Goal: Find specific page/section: Locate a particular part of the current website

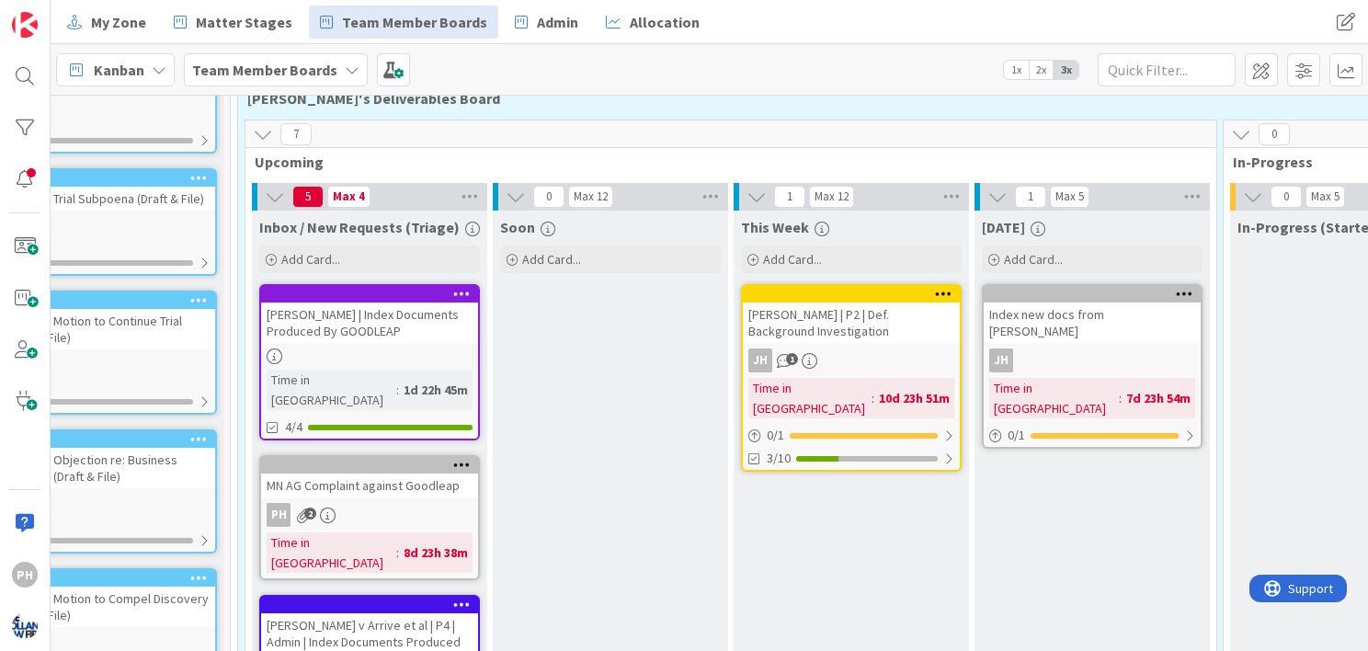
scroll to position [0, 112]
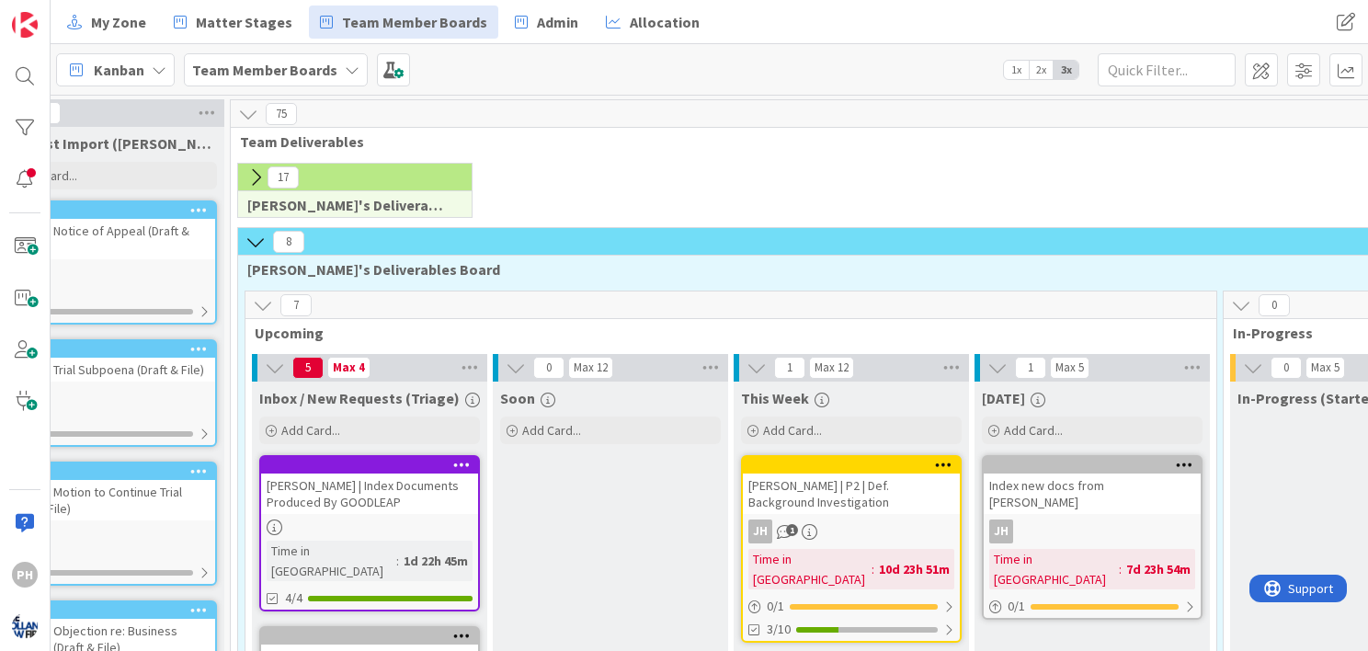
click at [254, 168] on icon at bounding box center [255, 177] width 20 height 20
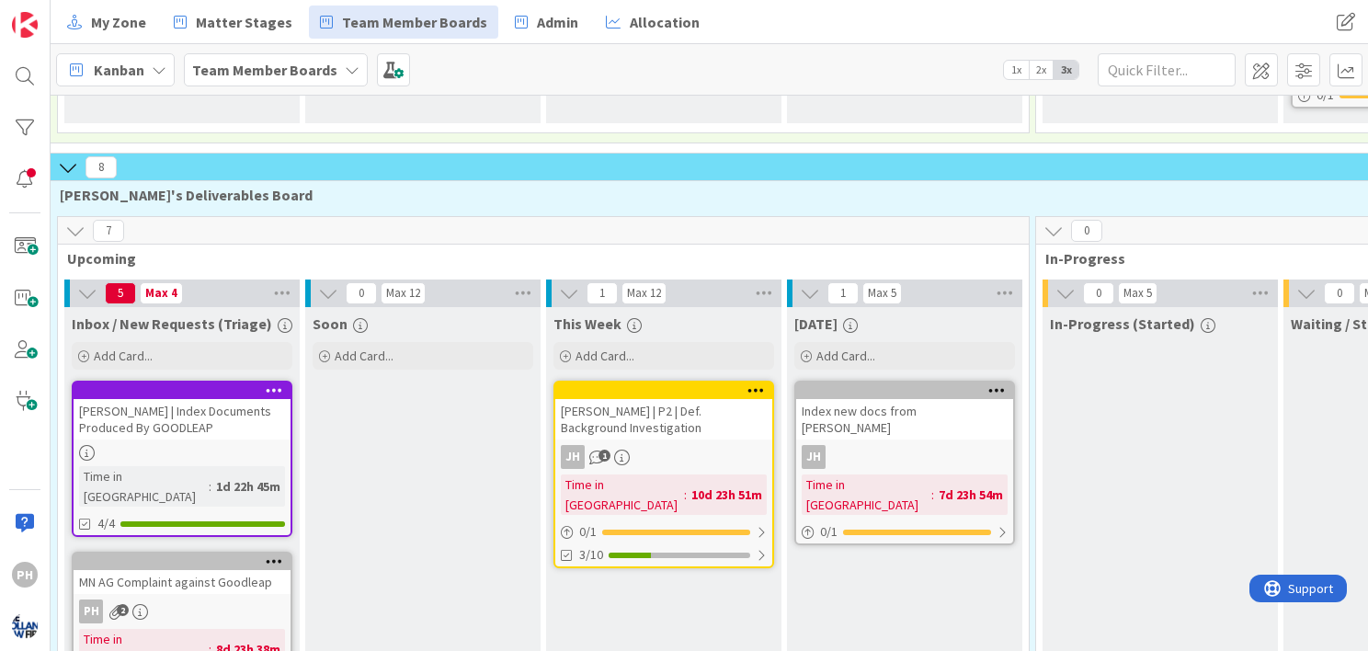
scroll to position [871, 300]
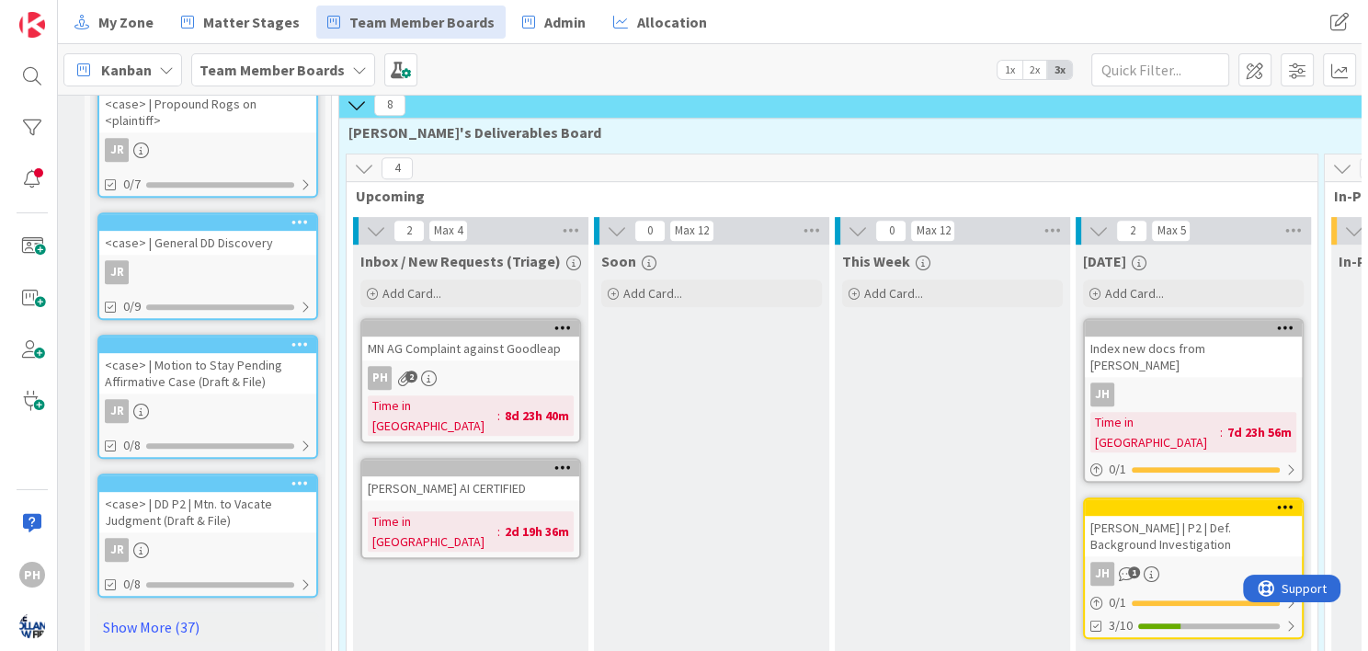
scroll to position [927, 0]
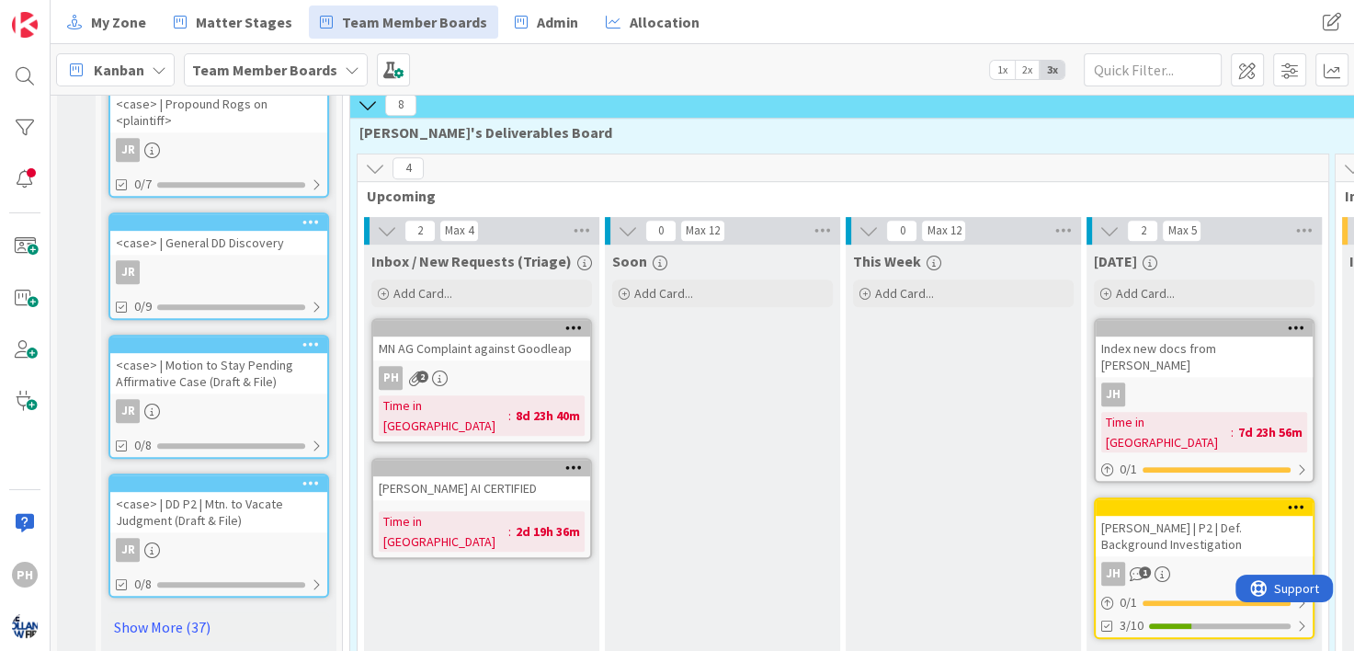
click at [427, 336] on div "MN AG Complaint against Goodleap" at bounding box center [481, 348] width 217 height 24
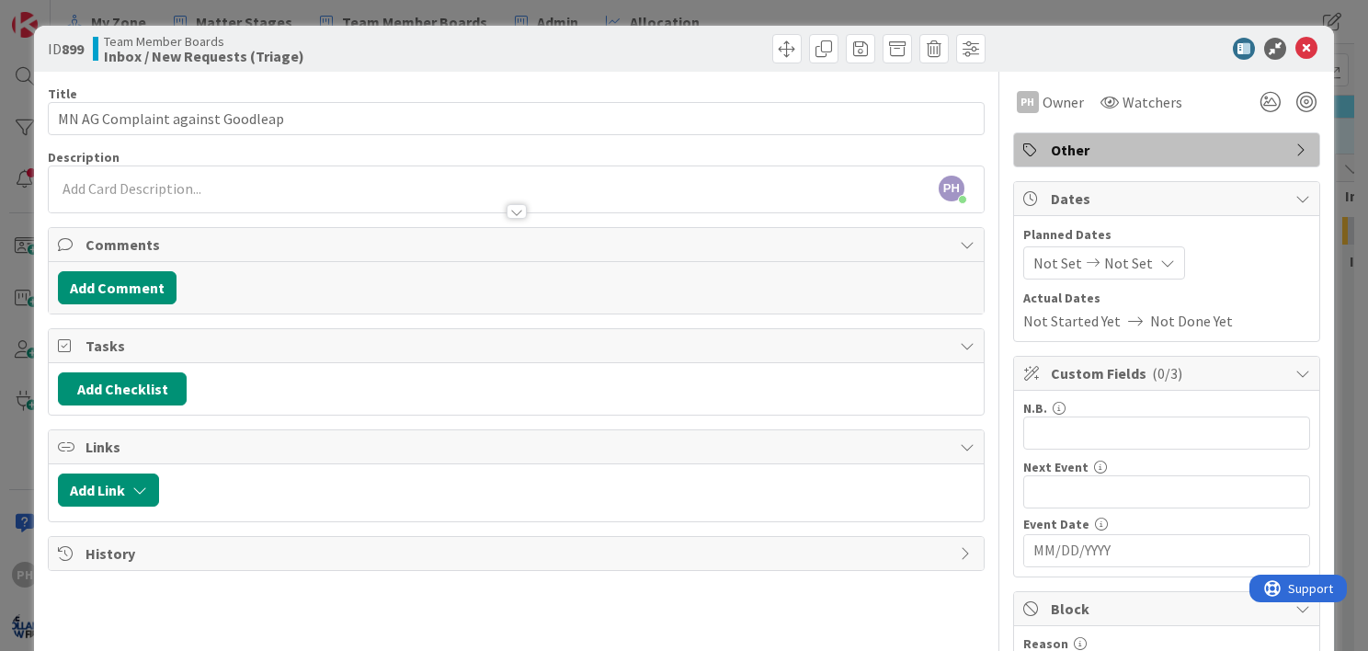
drag, startPoint x: 1096, startPoint y: 42, endPoint x: 1055, endPoint y: 23, distance: 44.8
click at [1055, 23] on div "ID 899 Team Member Boards Inbox / New Requests (Triage) Title 32 / 128 MN AG Co…" at bounding box center [684, 325] width 1368 height 651
click at [1295, 44] on icon at bounding box center [1306, 49] width 22 height 22
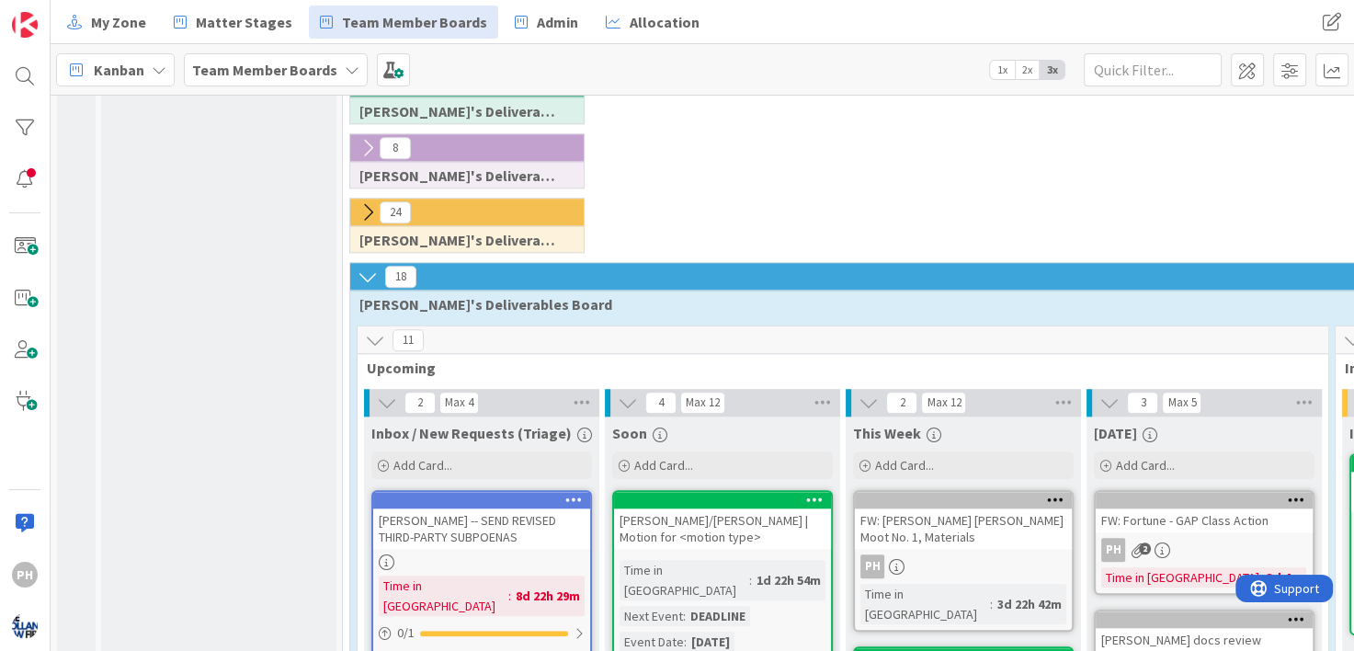
scroll to position [1779, 0]
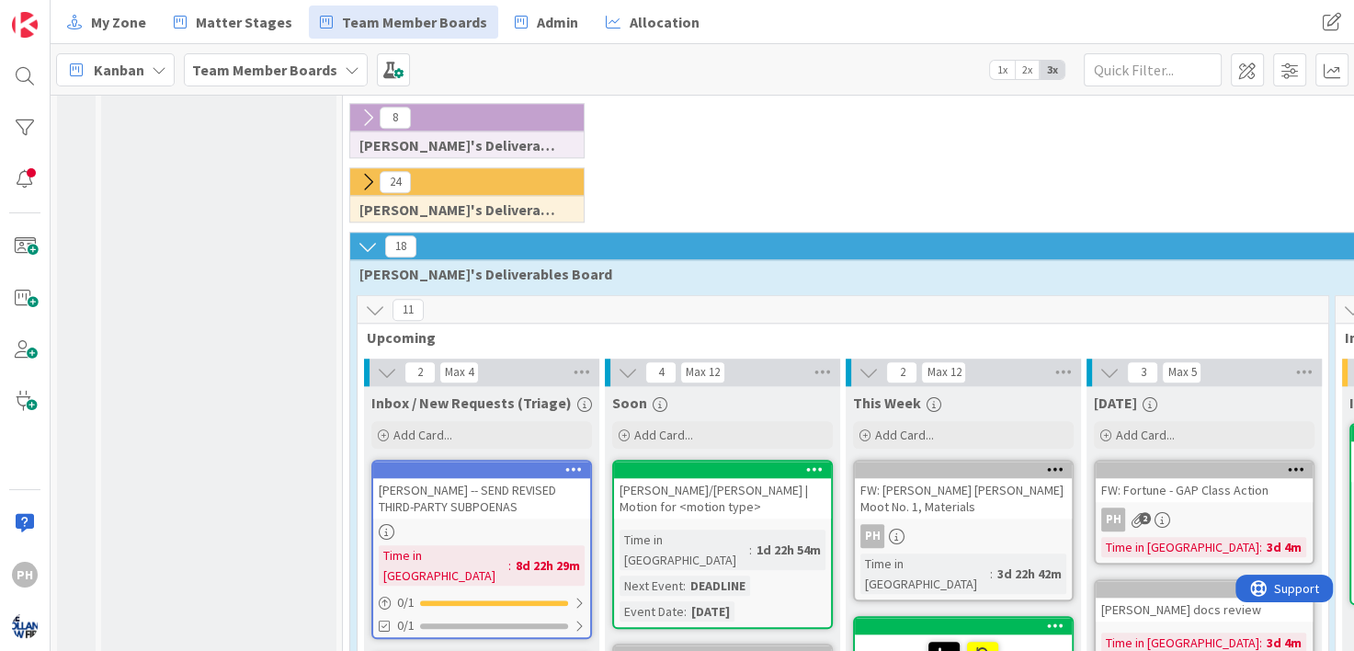
click at [370, 172] on icon at bounding box center [368, 182] width 20 height 20
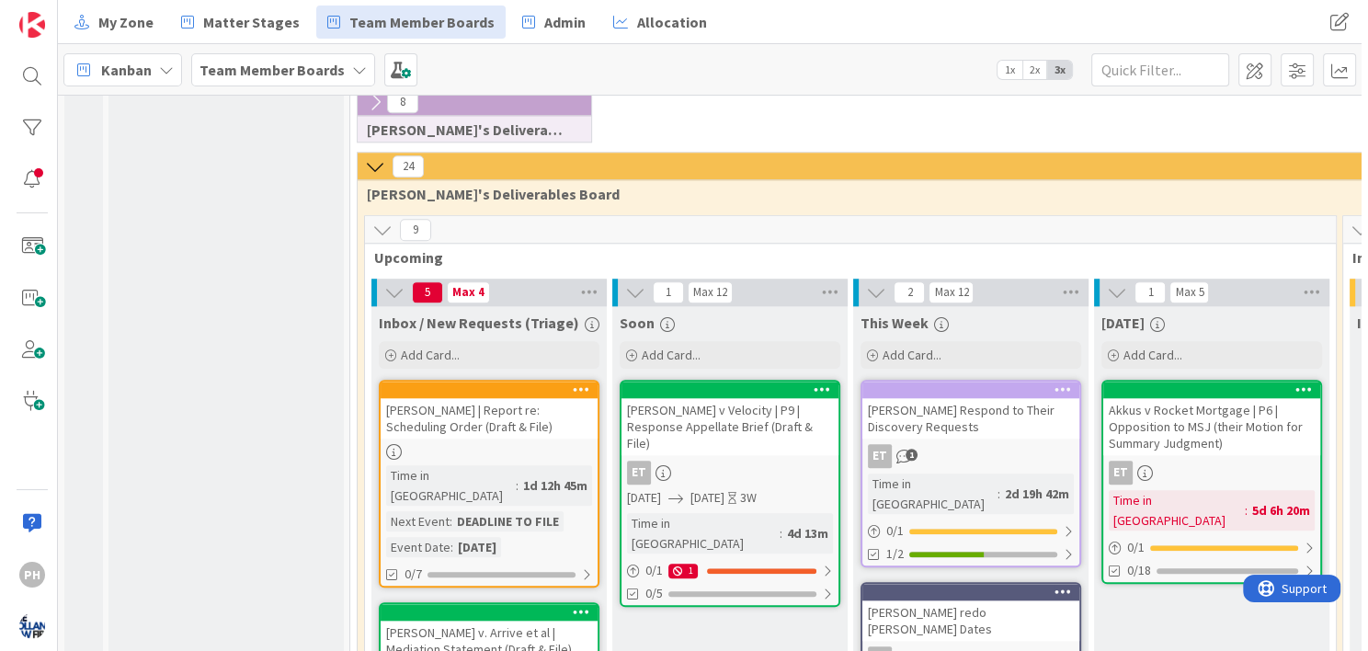
scroll to position [1805, 0]
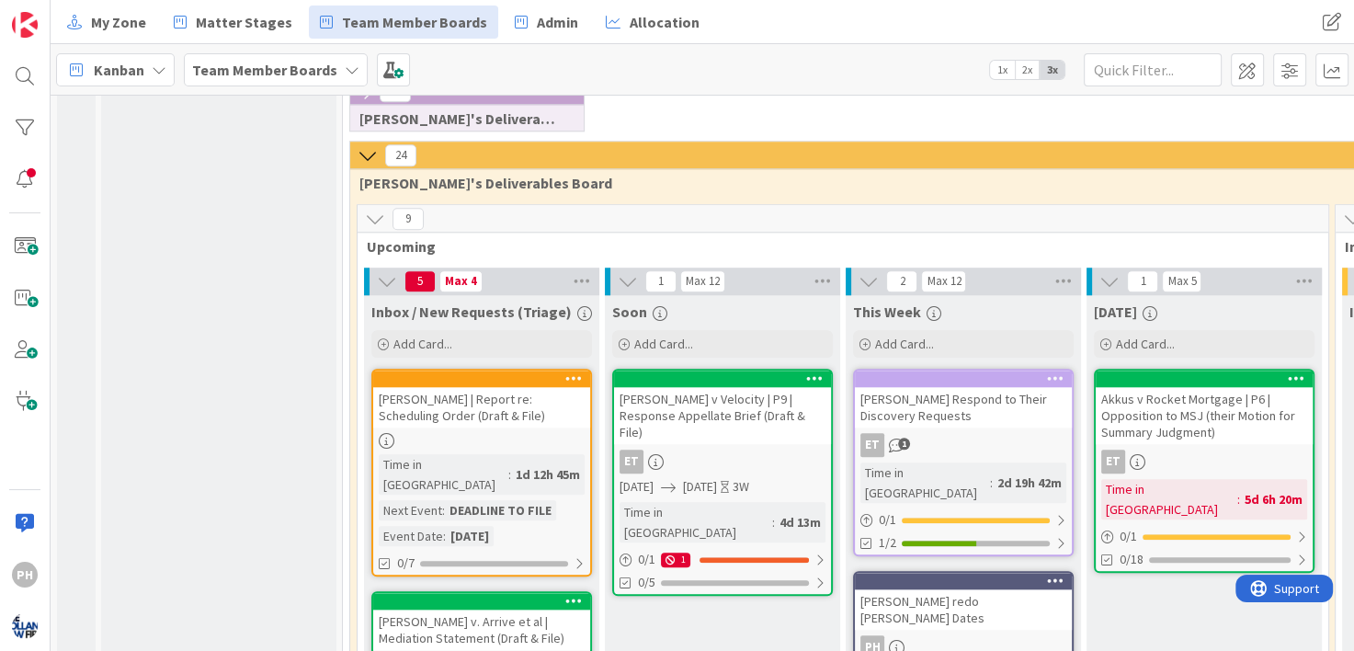
click at [500, 387] on div "[PERSON_NAME] | Report re: Scheduling Order (Draft & File)" at bounding box center [481, 407] width 217 height 40
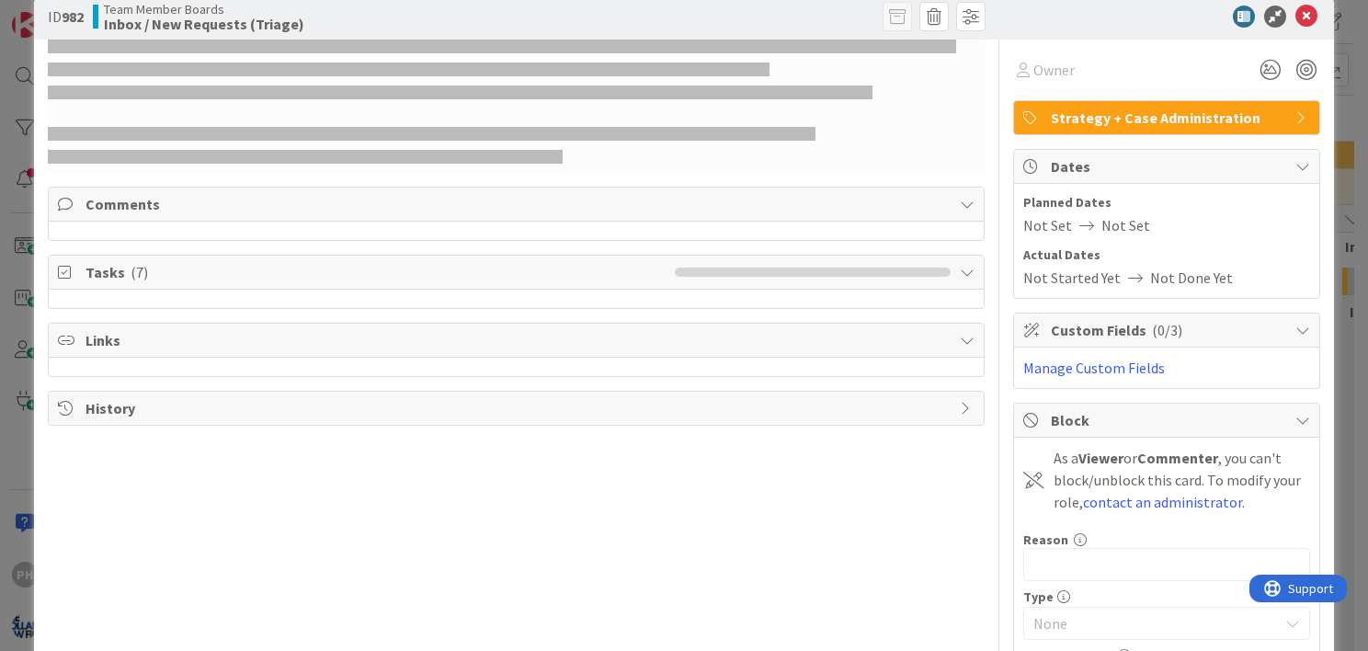
scroll to position [31, 0]
click at [506, 325] on div "Links" at bounding box center [516, 341] width 935 height 34
click at [960, 337] on icon at bounding box center [967, 341] width 15 height 15
click at [616, 342] on span "Links" at bounding box center [517, 341] width 865 height 22
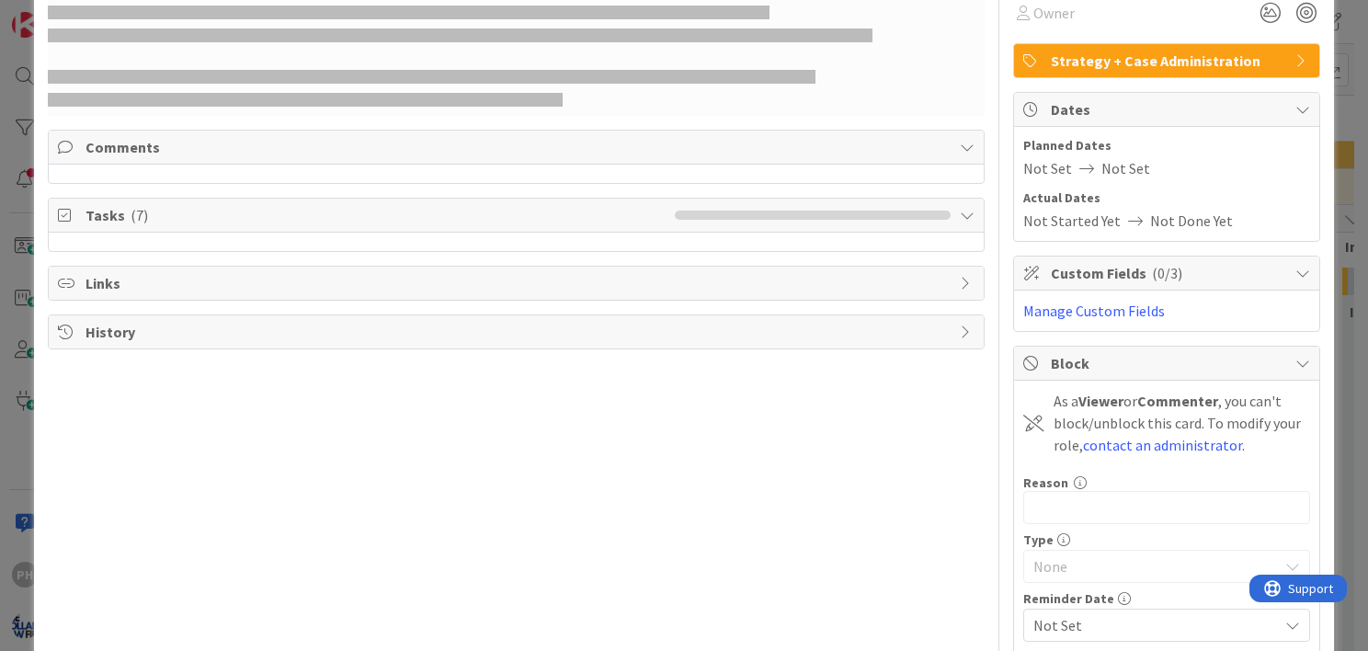
scroll to position [0, 0]
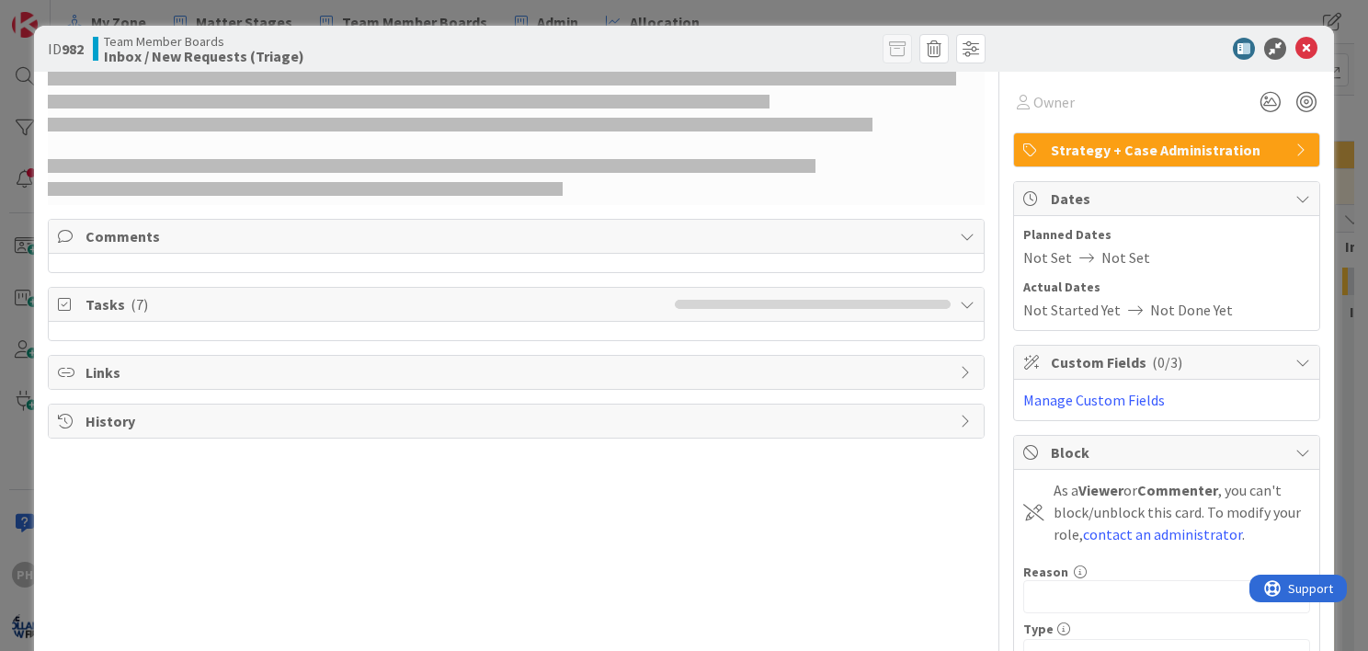
click at [96, 373] on span "Links" at bounding box center [517, 372] width 865 height 22
click at [1295, 48] on icon at bounding box center [1306, 49] width 22 height 22
click at [1295, 46] on icon at bounding box center [1306, 49] width 22 height 22
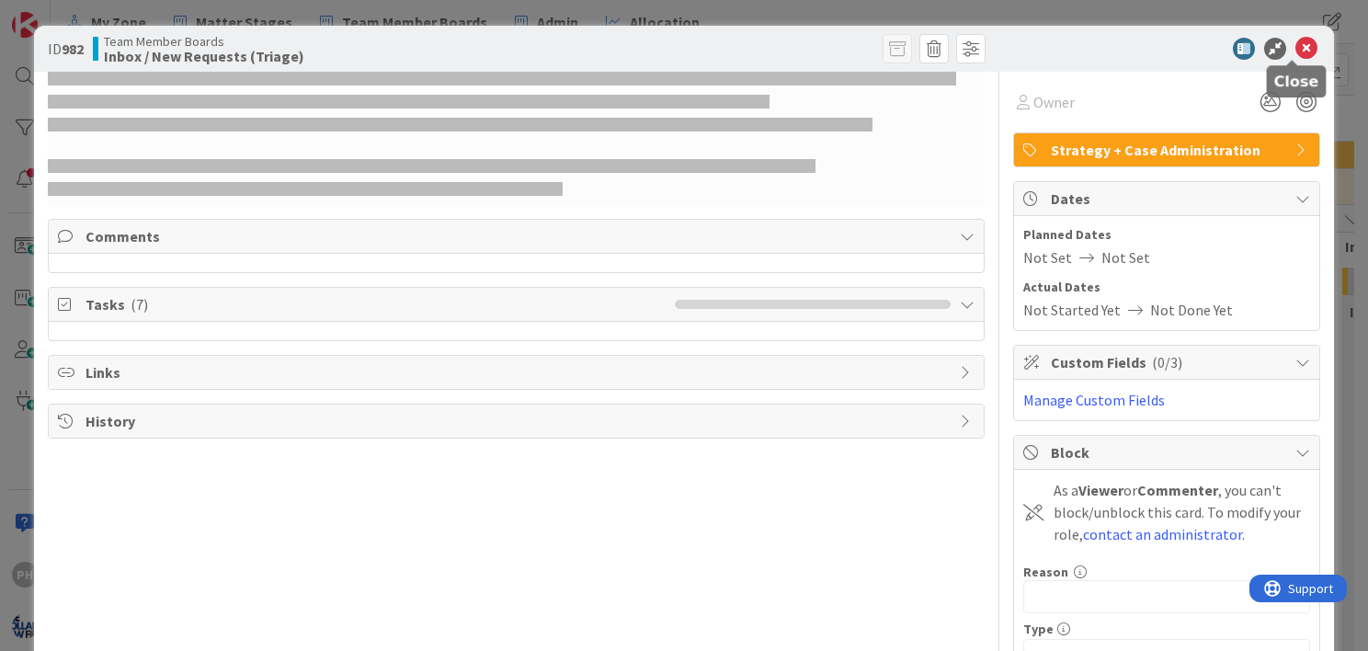
click at [1295, 46] on icon at bounding box center [1306, 49] width 22 height 22
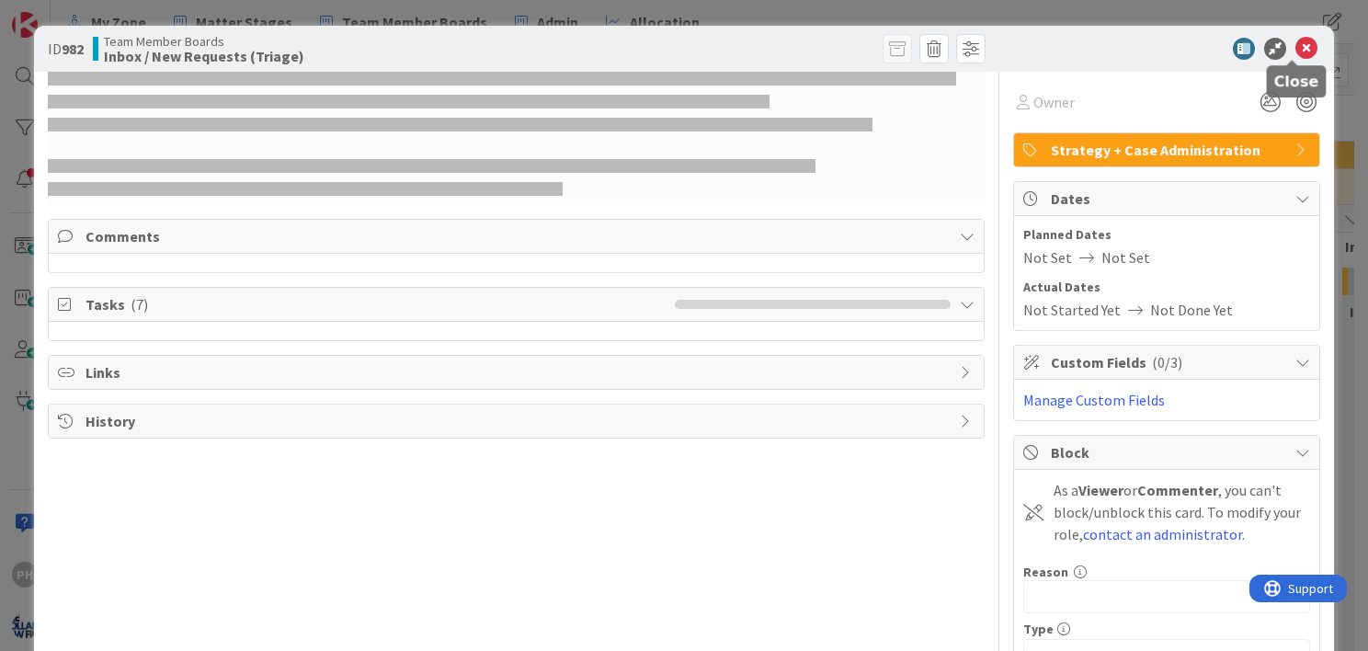
click at [1295, 46] on icon at bounding box center [1306, 49] width 22 height 22
click at [1295, 43] on icon at bounding box center [1306, 49] width 22 height 22
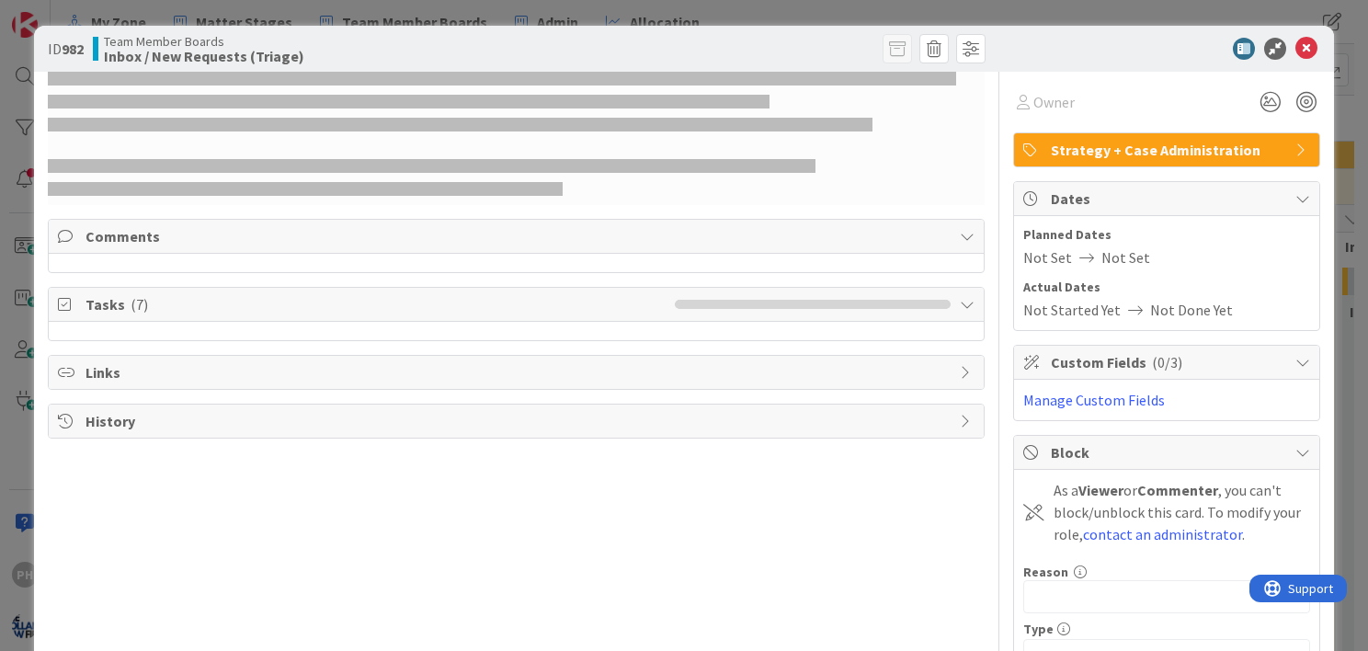
click at [1210, 233] on span "Planned Dates" at bounding box center [1166, 234] width 287 height 19
click at [1295, 44] on icon at bounding box center [1306, 49] width 22 height 22
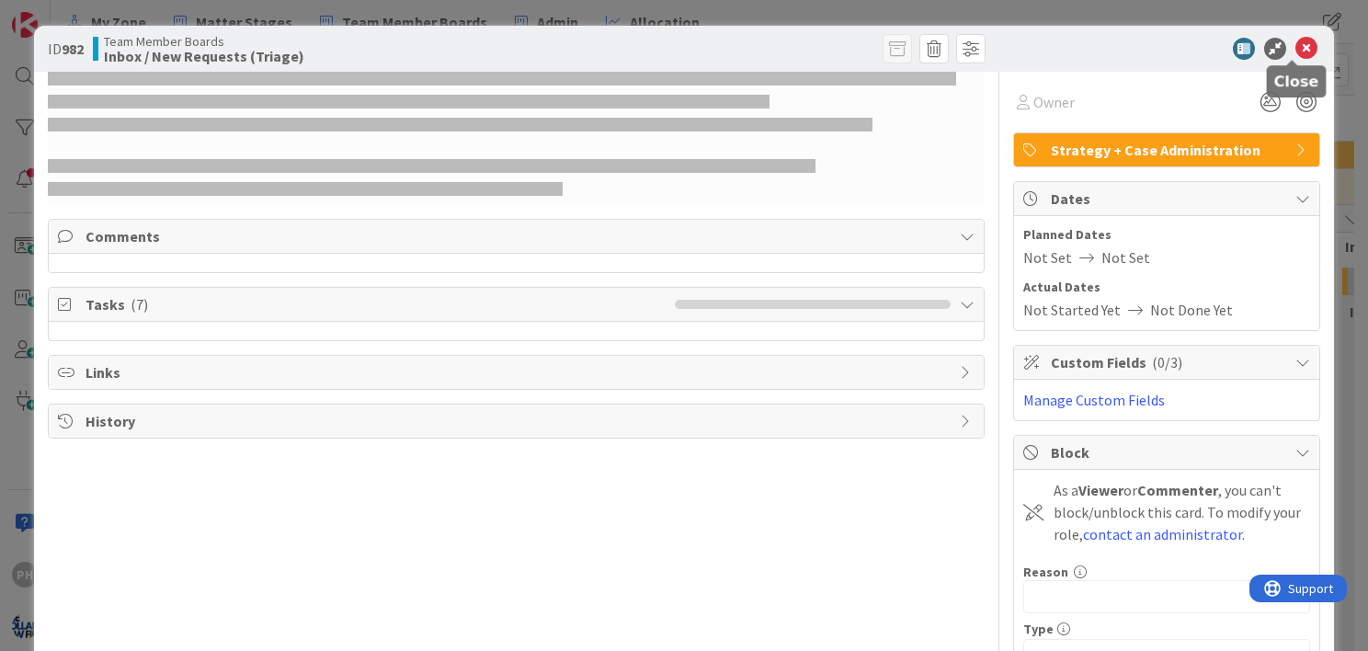
click at [1295, 44] on icon at bounding box center [1306, 49] width 22 height 22
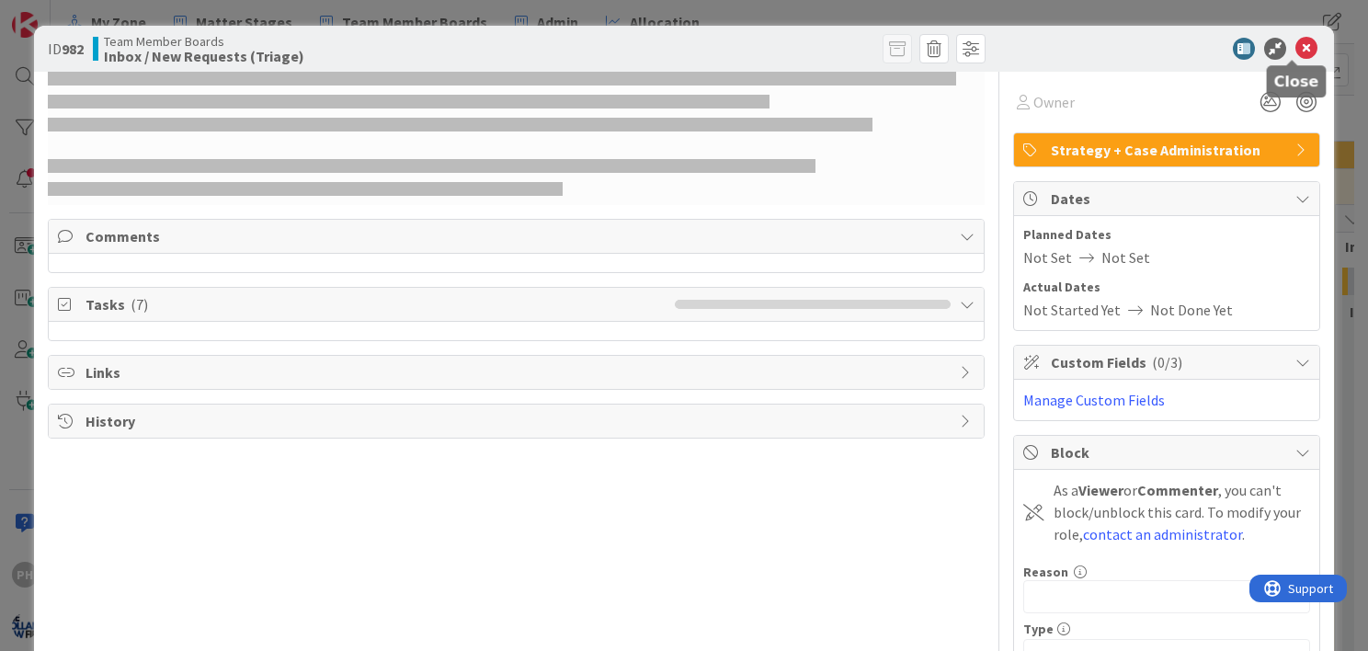
click at [1295, 44] on icon at bounding box center [1306, 49] width 22 height 22
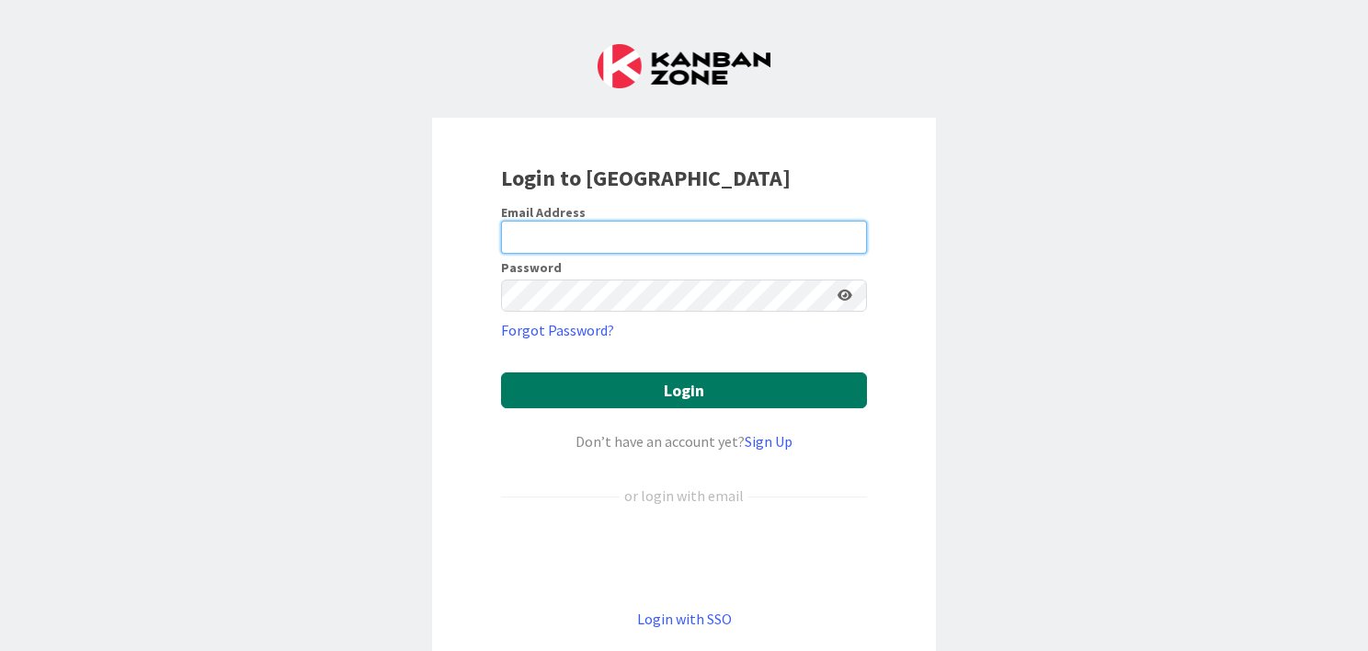
type input "[PERSON_NAME][EMAIL_ADDRESS][DOMAIN_NAME]"
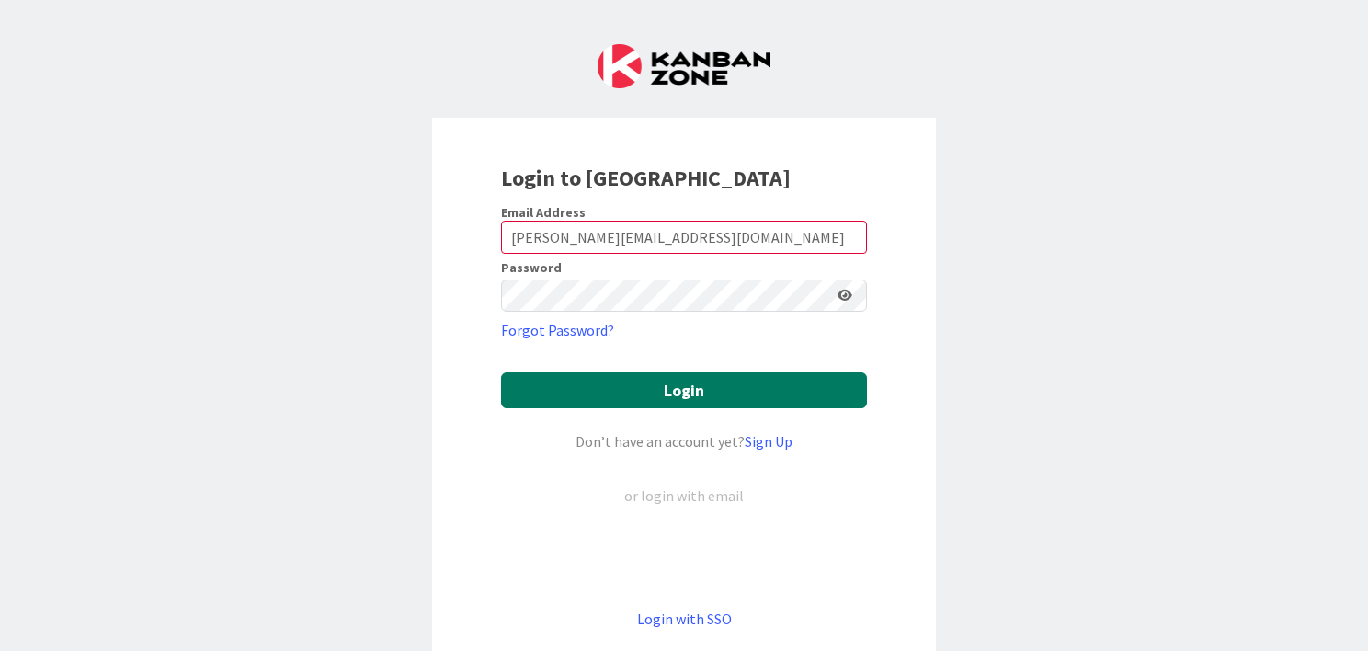
click at [552, 386] on button "Login" at bounding box center [684, 390] width 366 height 36
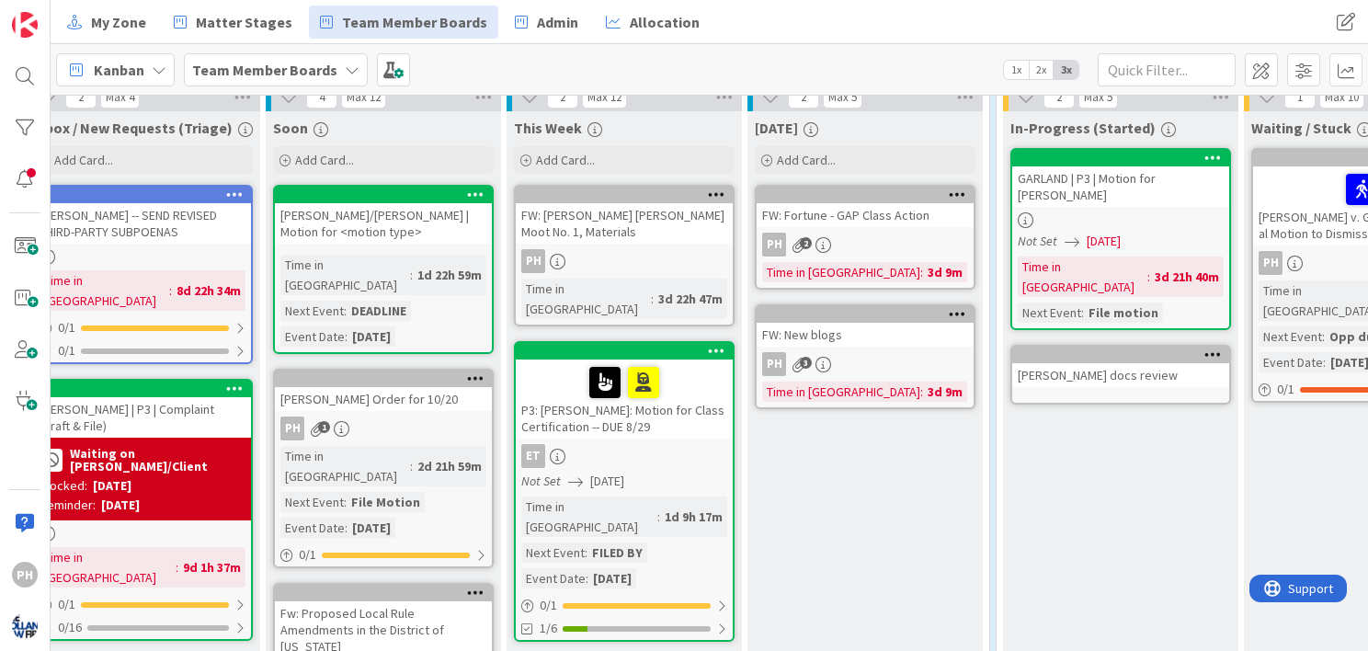
scroll to position [3828, 339]
